Goal: Book appointment/travel/reservation

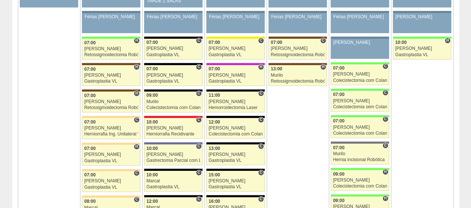
scroll to position [1675, 0]
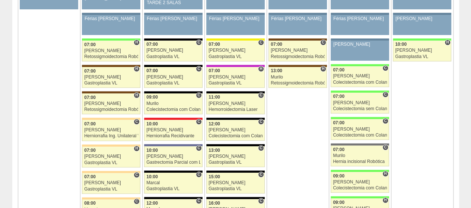
click at [282, 54] on div "28 + 86883 Cirurgias RR NEOMATER MANHÃ/ SANTA JOANA TARDE Paciente não informad…" at bounding box center [298, 31] width 62 height 114
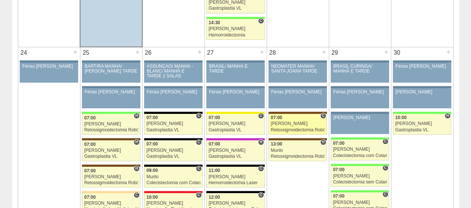
scroll to position [1602, 0]
click at [289, 116] on div "07:00" at bounding box center [297, 118] width 54 height 5
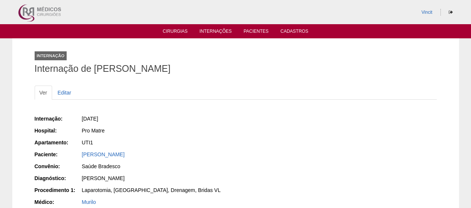
scroll to position [558, 0]
